Goal: Task Accomplishment & Management: Use online tool/utility

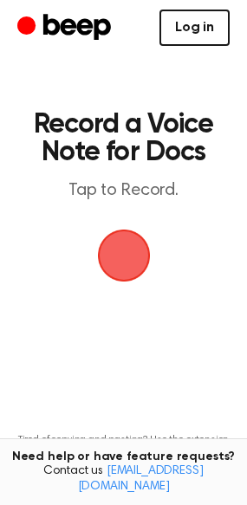
click at [196, 29] on link "Log in" at bounding box center [194, 28] width 70 height 36
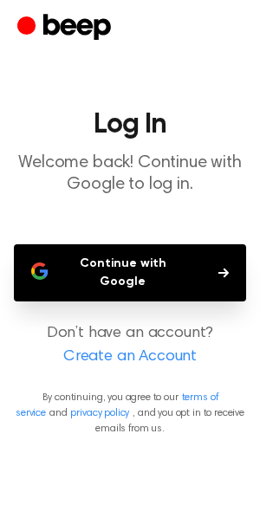
click at [167, 265] on button "Continue with Google" at bounding box center [130, 272] width 232 height 57
click at [108, 272] on button "Continue with Google" at bounding box center [130, 272] width 232 height 57
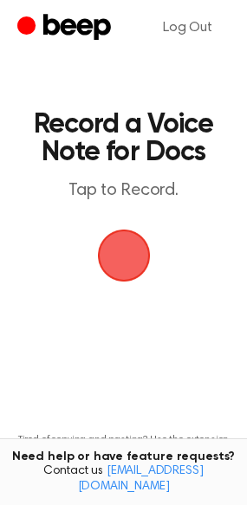
click at [129, 249] on span "button" at bounding box center [124, 255] width 49 height 49
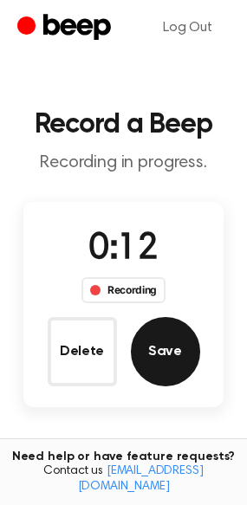
click at [157, 359] on button "Save" at bounding box center [165, 351] width 69 height 69
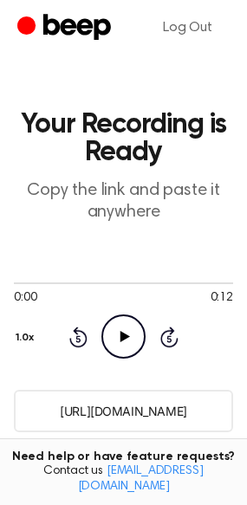
click at [126, 335] on icon at bounding box center [125, 336] width 10 height 11
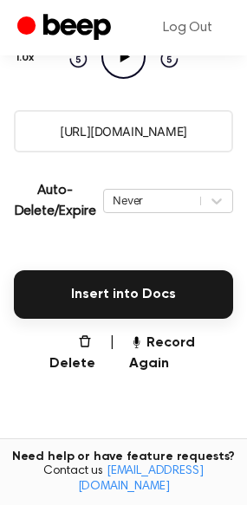
scroll to position [281, 0]
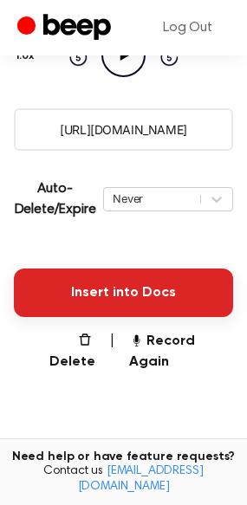
click at [159, 282] on button "Insert into Docs" at bounding box center [123, 293] width 219 height 49
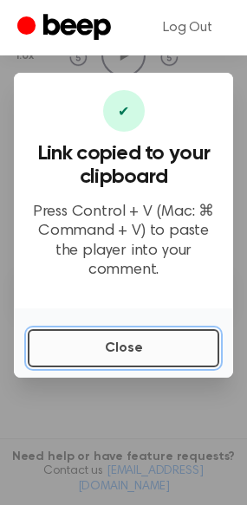
click at [130, 338] on button "Close" at bounding box center [123, 348] width 191 height 38
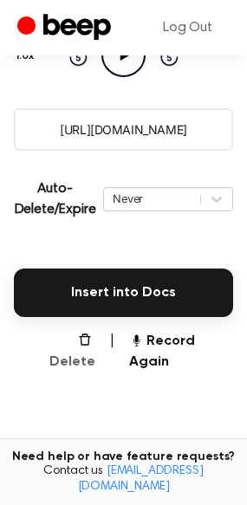
click at [66, 342] on button "Delete" at bounding box center [65, 352] width 61 height 42
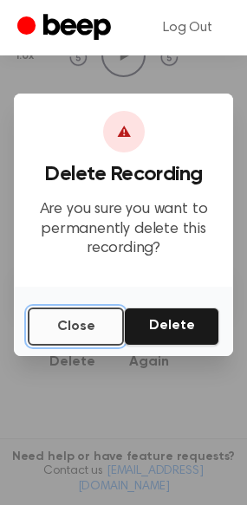
click at [80, 330] on button "Close" at bounding box center [76, 326] width 96 height 38
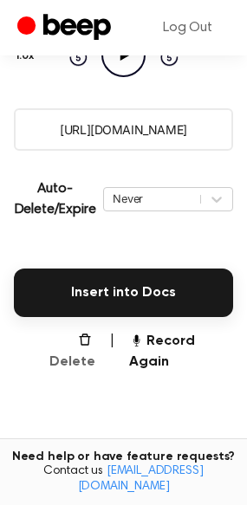
click at [78, 343] on button "Delete" at bounding box center [65, 352] width 61 height 42
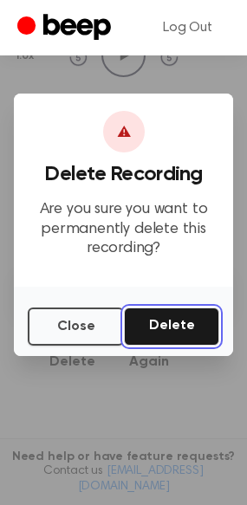
click at [144, 332] on button "Delete" at bounding box center [171, 326] width 95 height 38
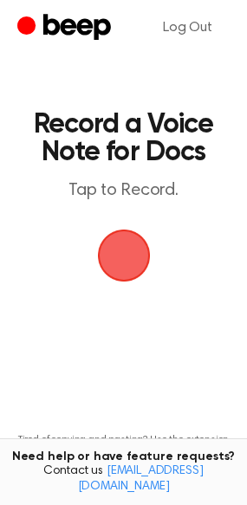
scroll to position [120, 0]
